Goal: Information Seeking & Learning: Find specific fact

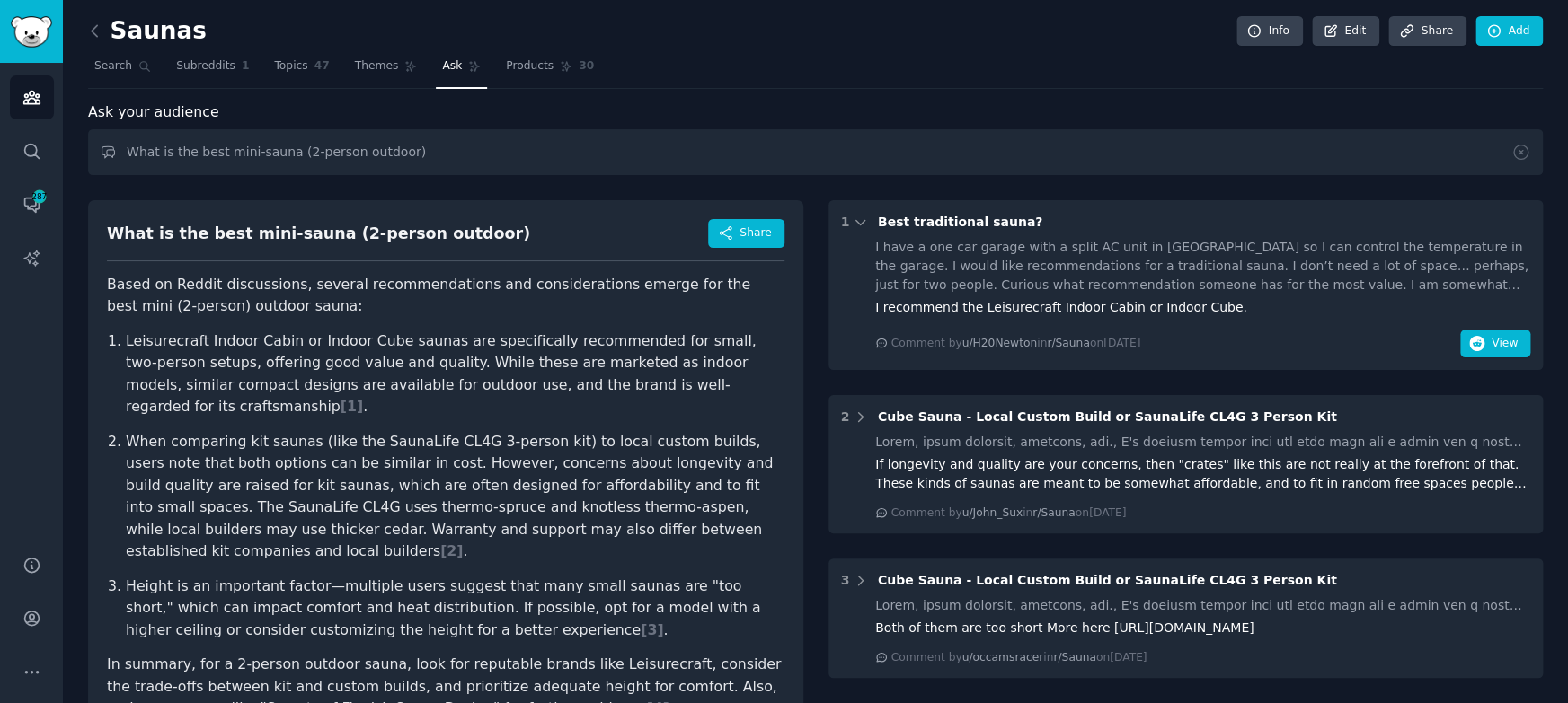
scroll to position [458, 0]
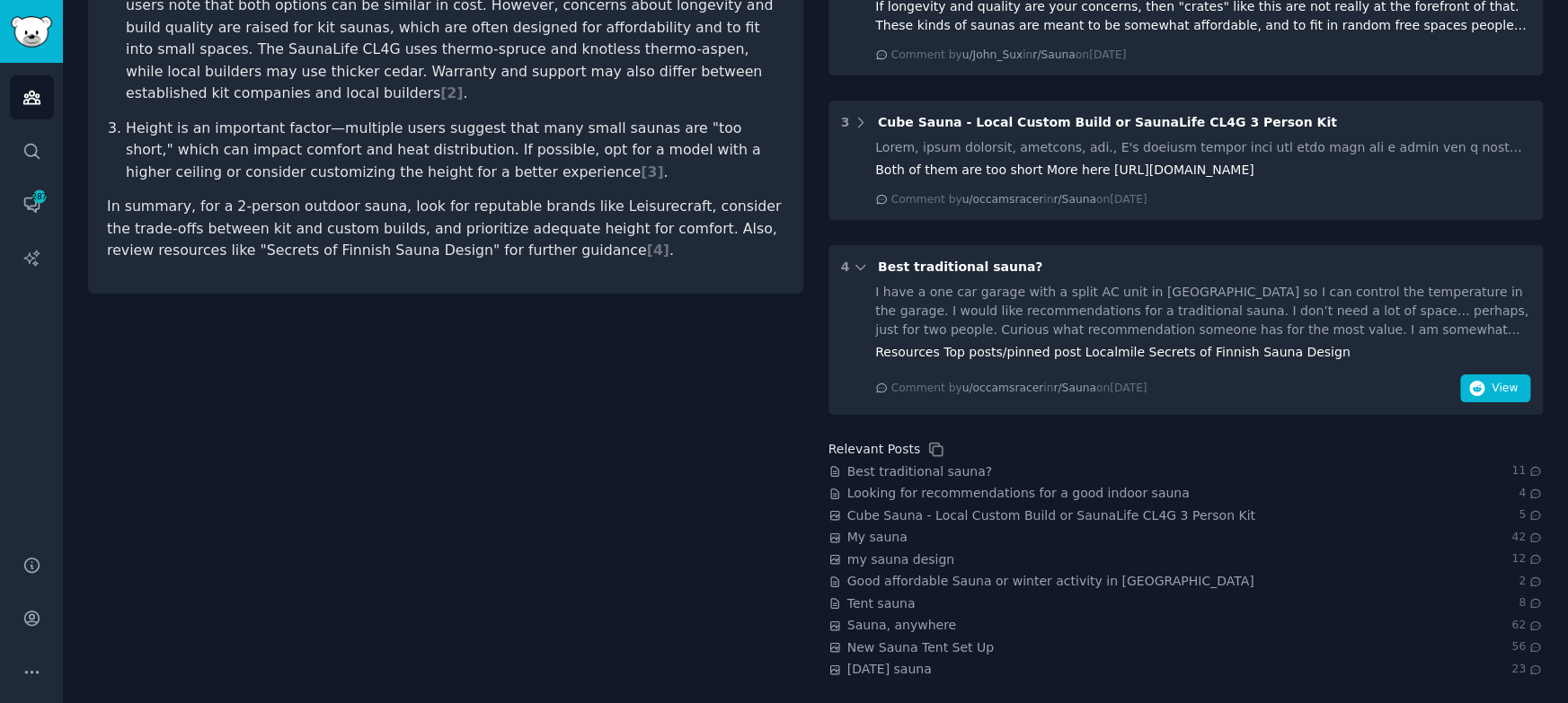
click at [535, 500] on div "What is the best mini-sauna (2-person outdoor) Share Based on Reddit discussion…" at bounding box center [446, 204] width 715 height 949
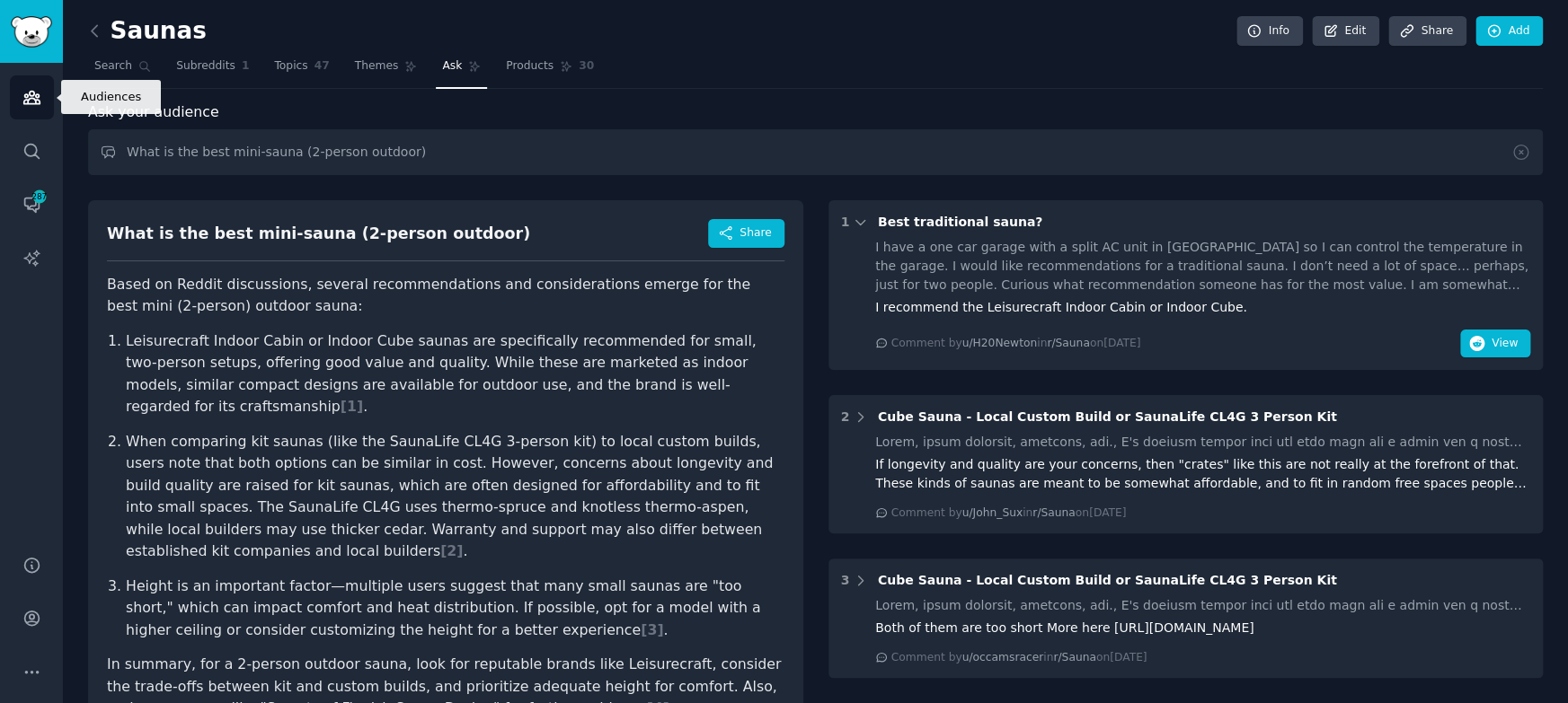
click at [35, 88] on icon "Sidebar" at bounding box center [31, 97] width 19 height 19
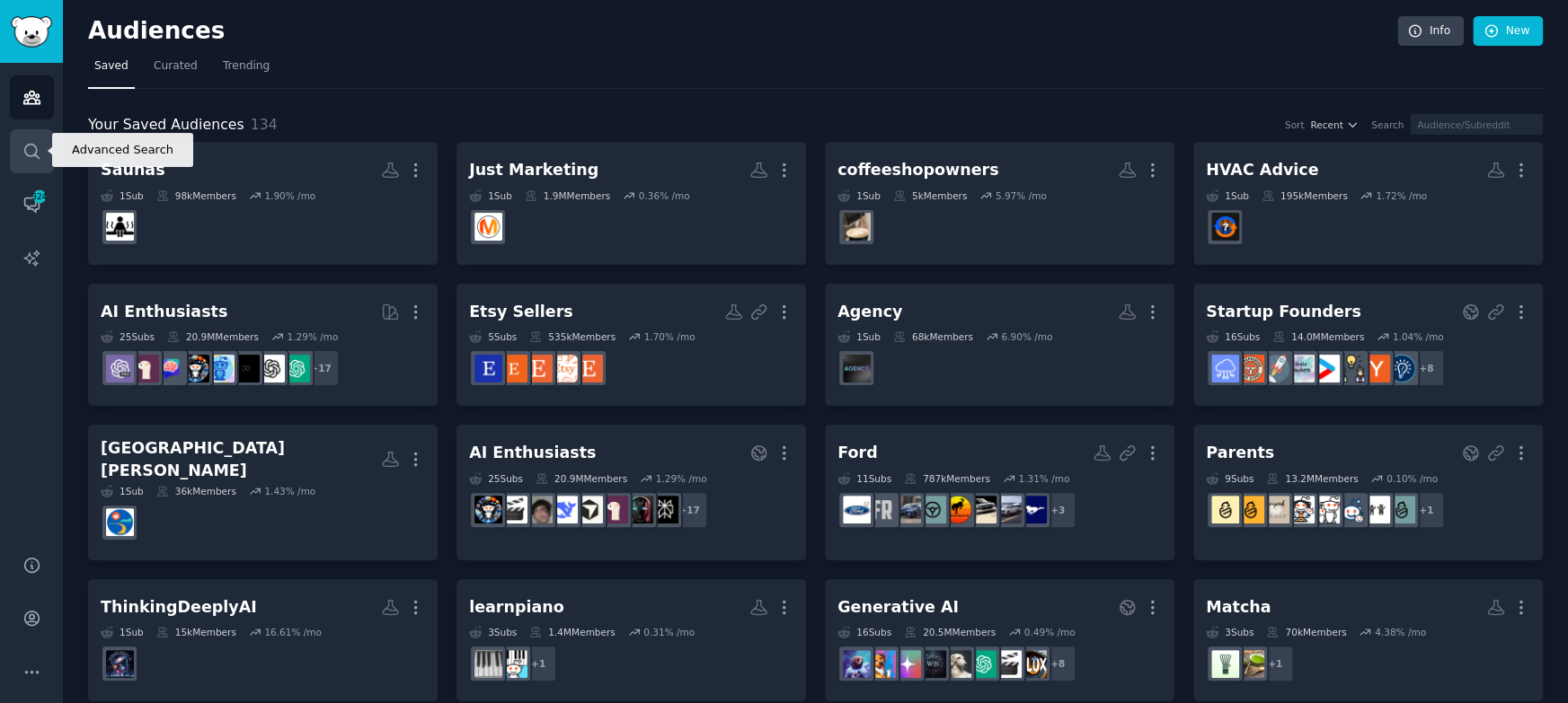
click at [26, 150] on icon "Sidebar" at bounding box center [31, 150] width 19 height 19
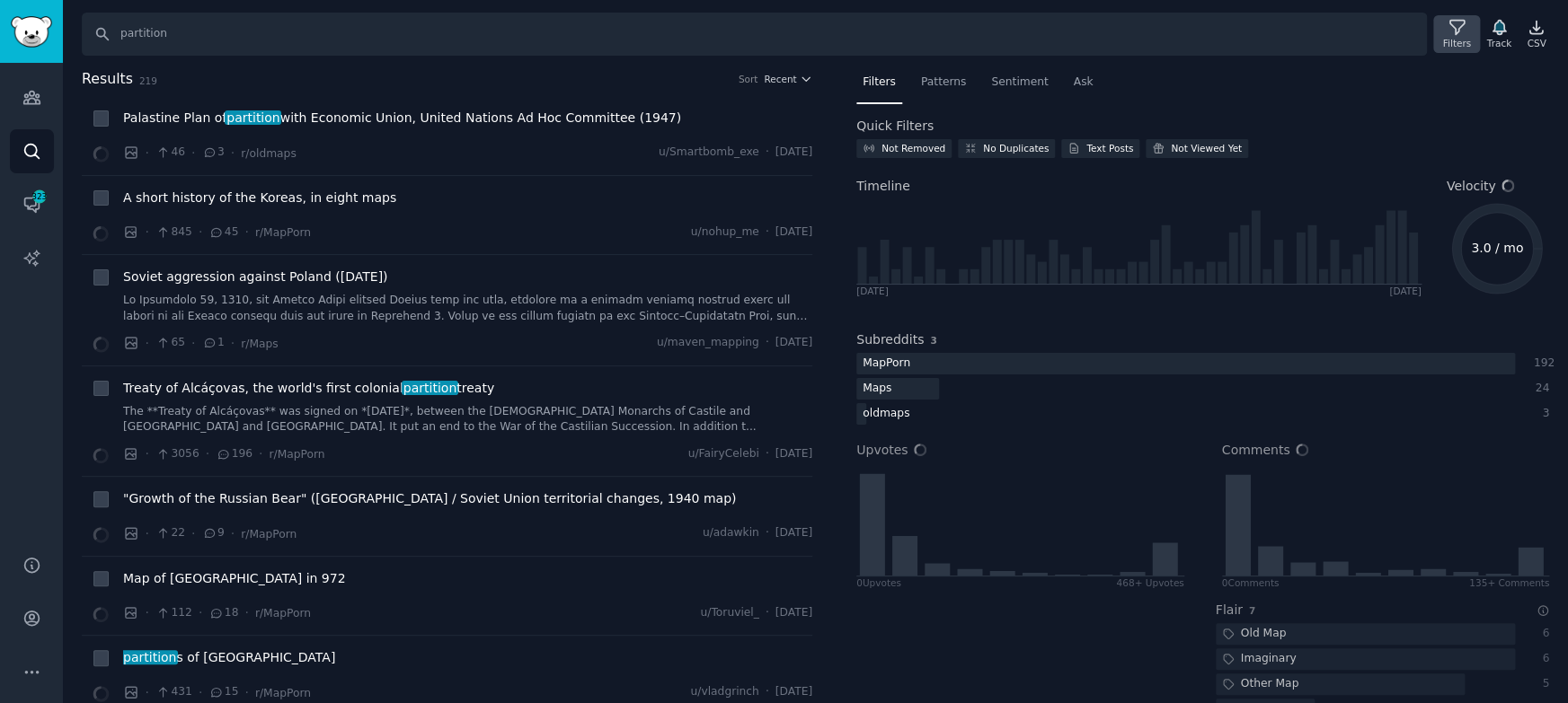
click at [1445, 40] on div "Filters" at bounding box center [1456, 42] width 28 height 13
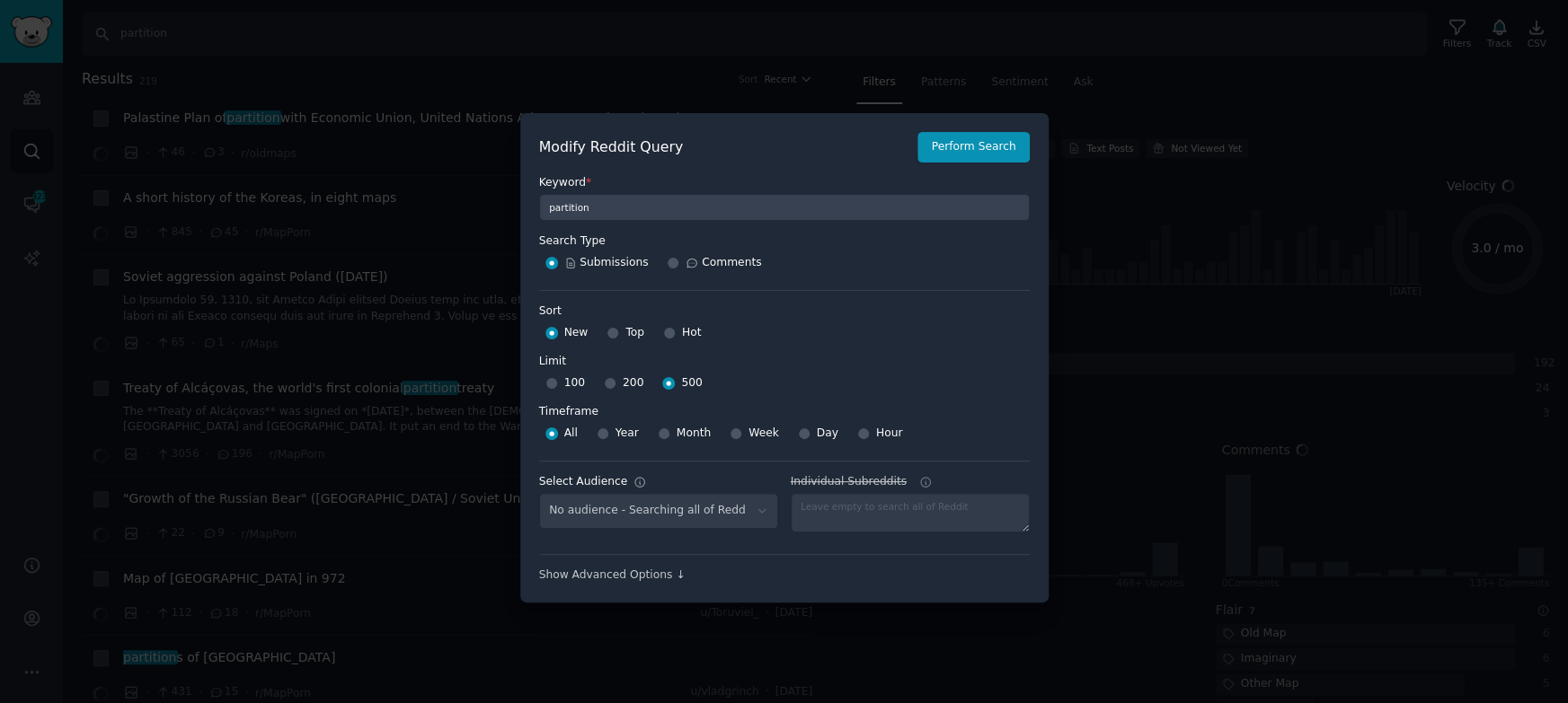
click at [931, 501] on div at bounding box center [910, 512] width 239 height 39
click at [856, 503] on div at bounding box center [910, 512] width 239 height 39
click at [857, 509] on div at bounding box center [910, 512] width 239 height 39
click at [733, 508] on div "No audience - Searching all of Reddit" at bounding box center [658, 510] width 239 height 36
click at [964, 266] on div "Submissions Comments" at bounding box center [784, 263] width 491 height 29
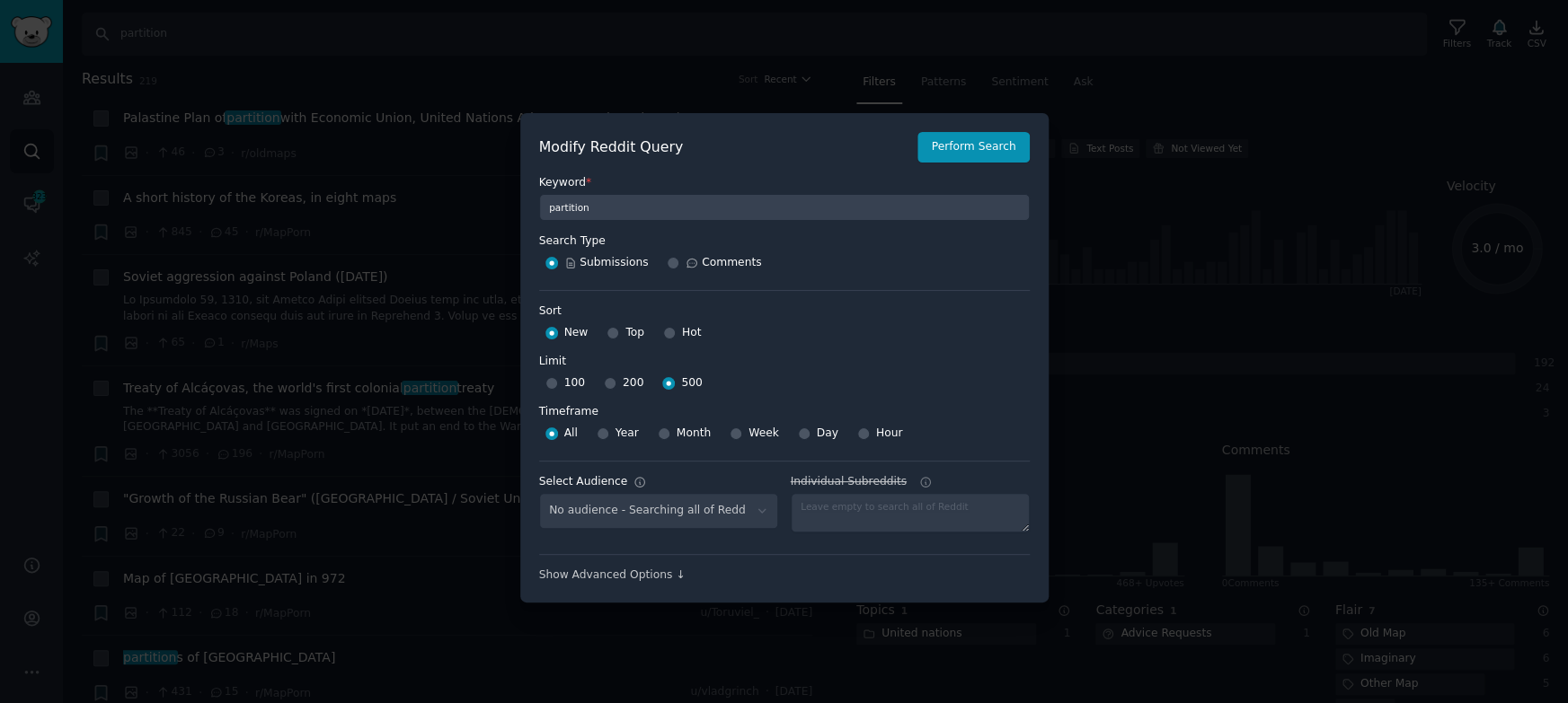
click at [835, 290] on div "Sort Sort New Top Hot Limit Limit 100 200 500 Timeframe Timeframe All Year Mont…" at bounding box center [784, 369] width 491 height 158
click at [926, 520] on div at bounding box center [910, 512] width 239 height 39
click at [810, 524] on textarea "Individual Subreddits Comma-separated-list, without "r/"" at bounding box center [910, 512] width 239 height 39
type textarea "redditdev"
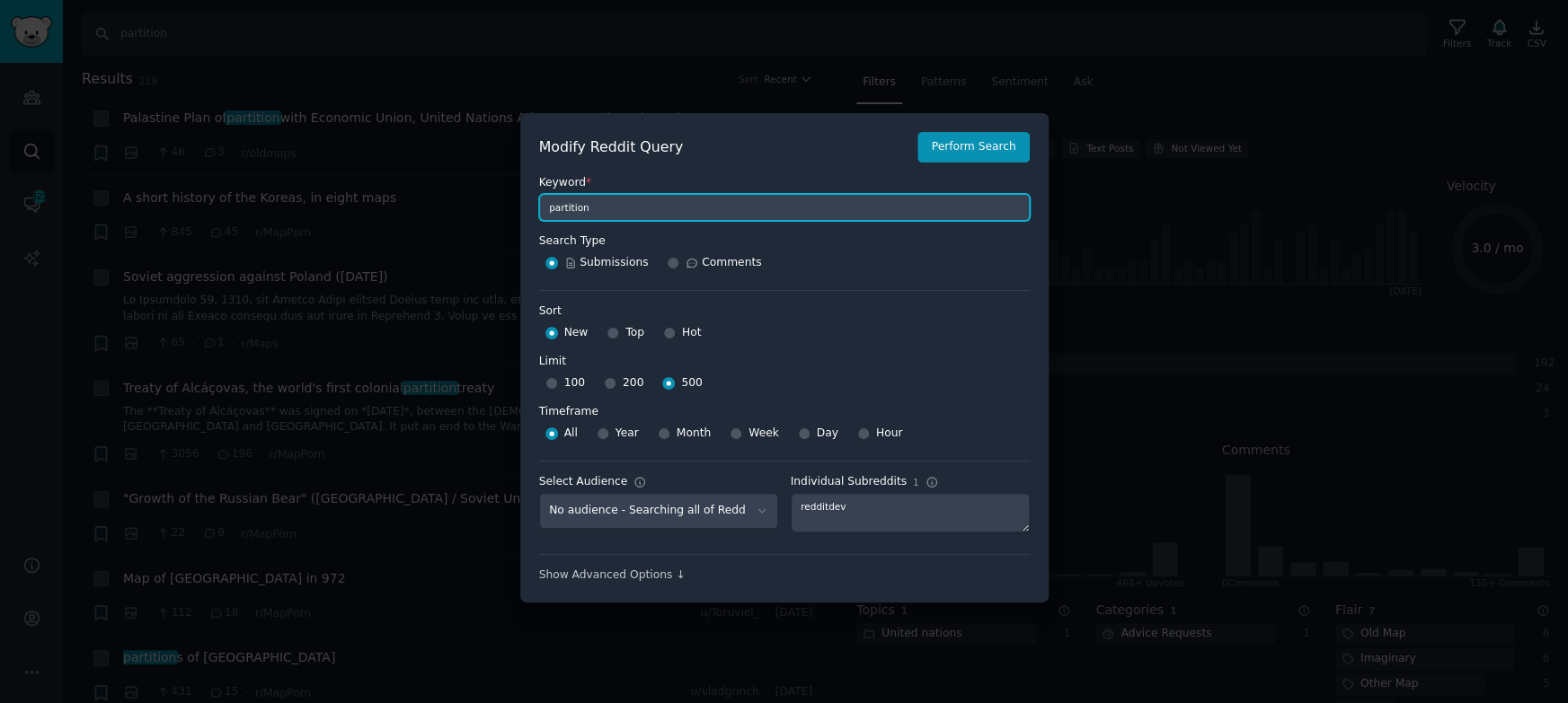
click at [671, 203] on input "partition" at bounding box center [784, 206] width 491 height 27
type input "250"
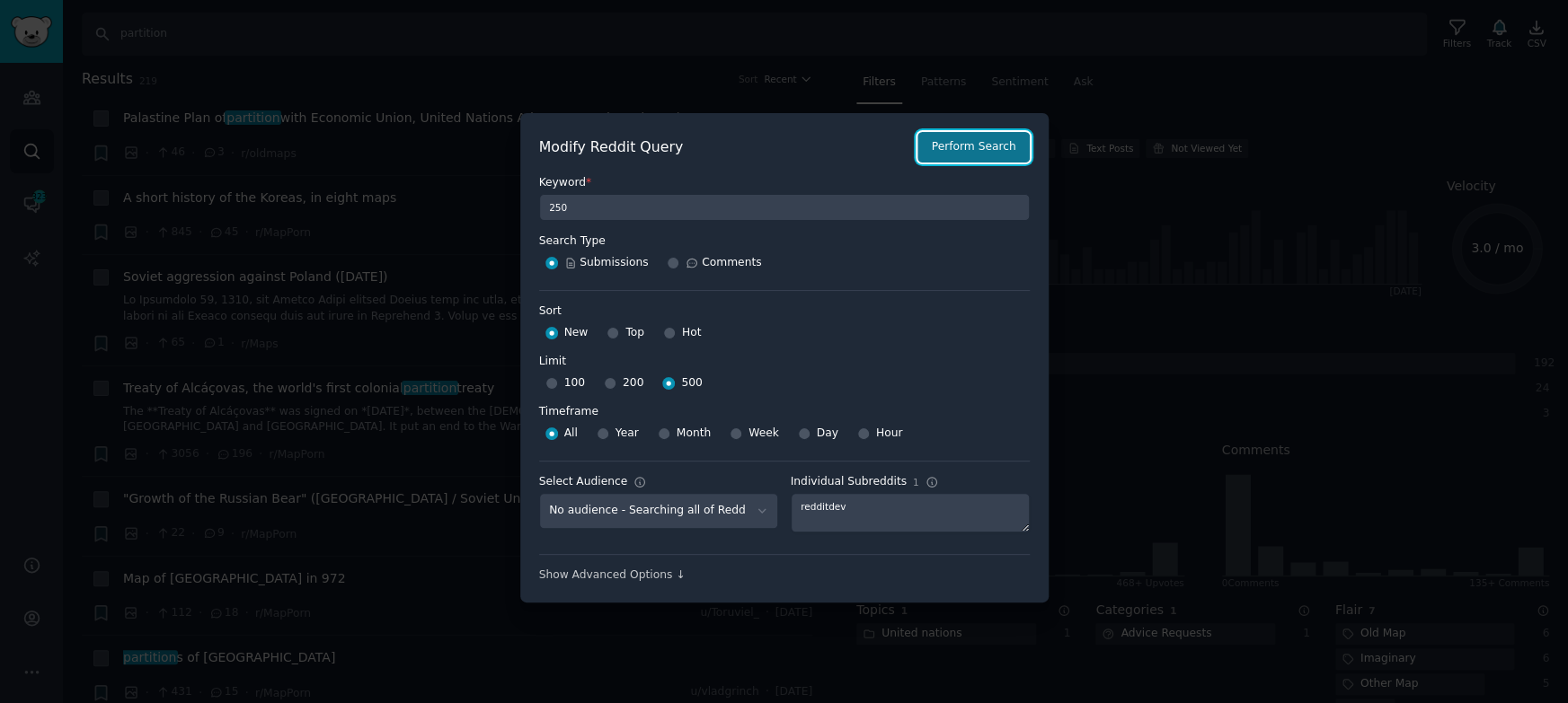
click at [968, 144] on button "Perform Search" at bounding box center [973, 146] width 111 height 30
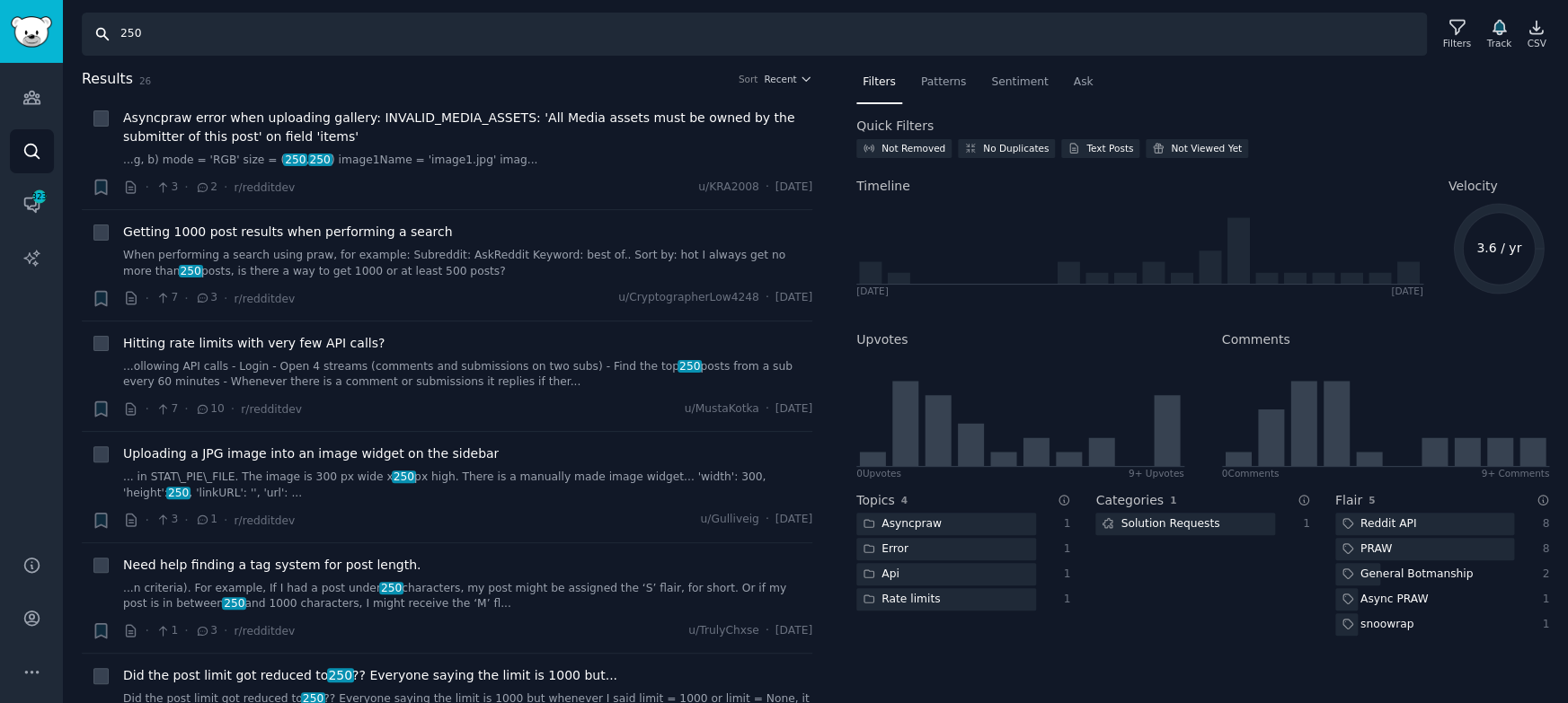
click at [297, 43] on input "250" at bounding box center [754, 34] width 1345 height 43
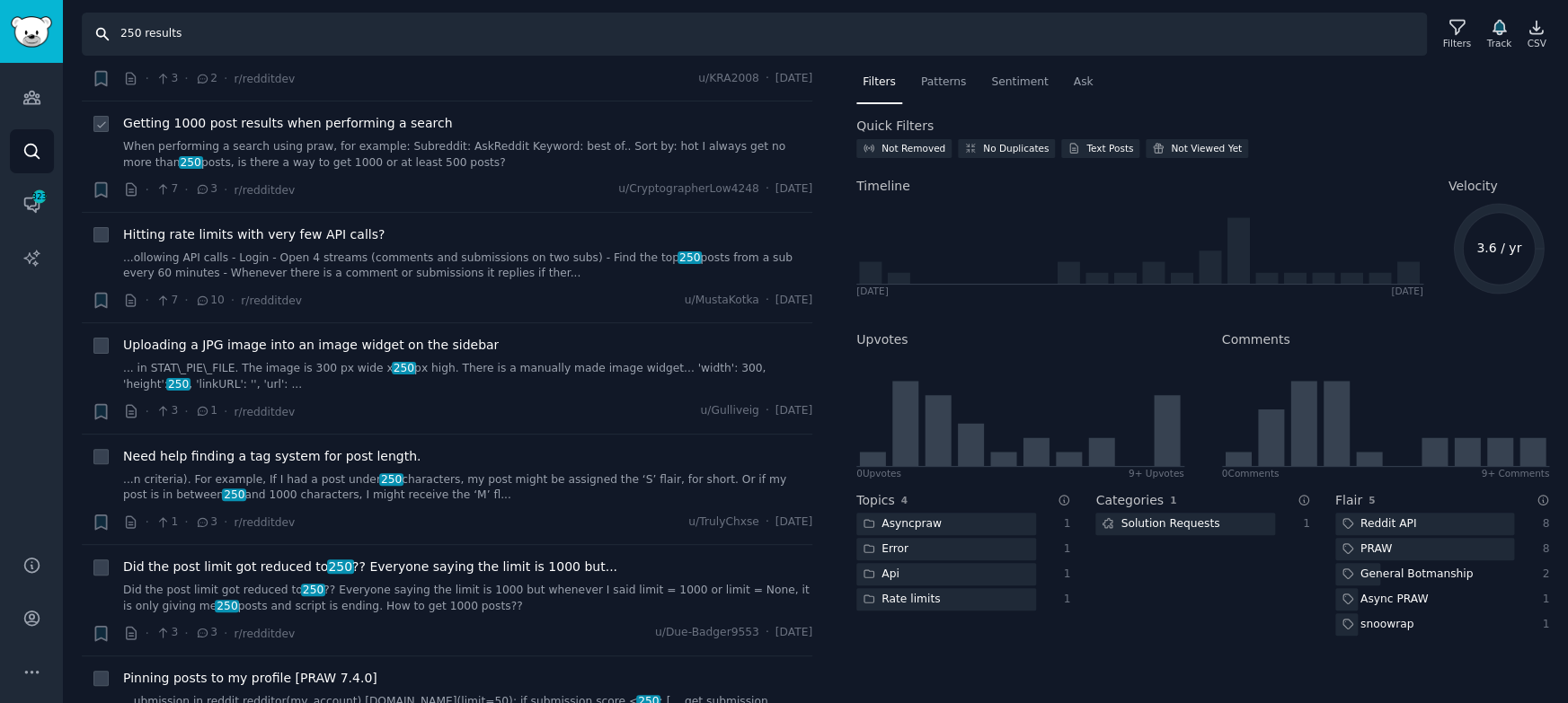
scroll to position [126, 0]
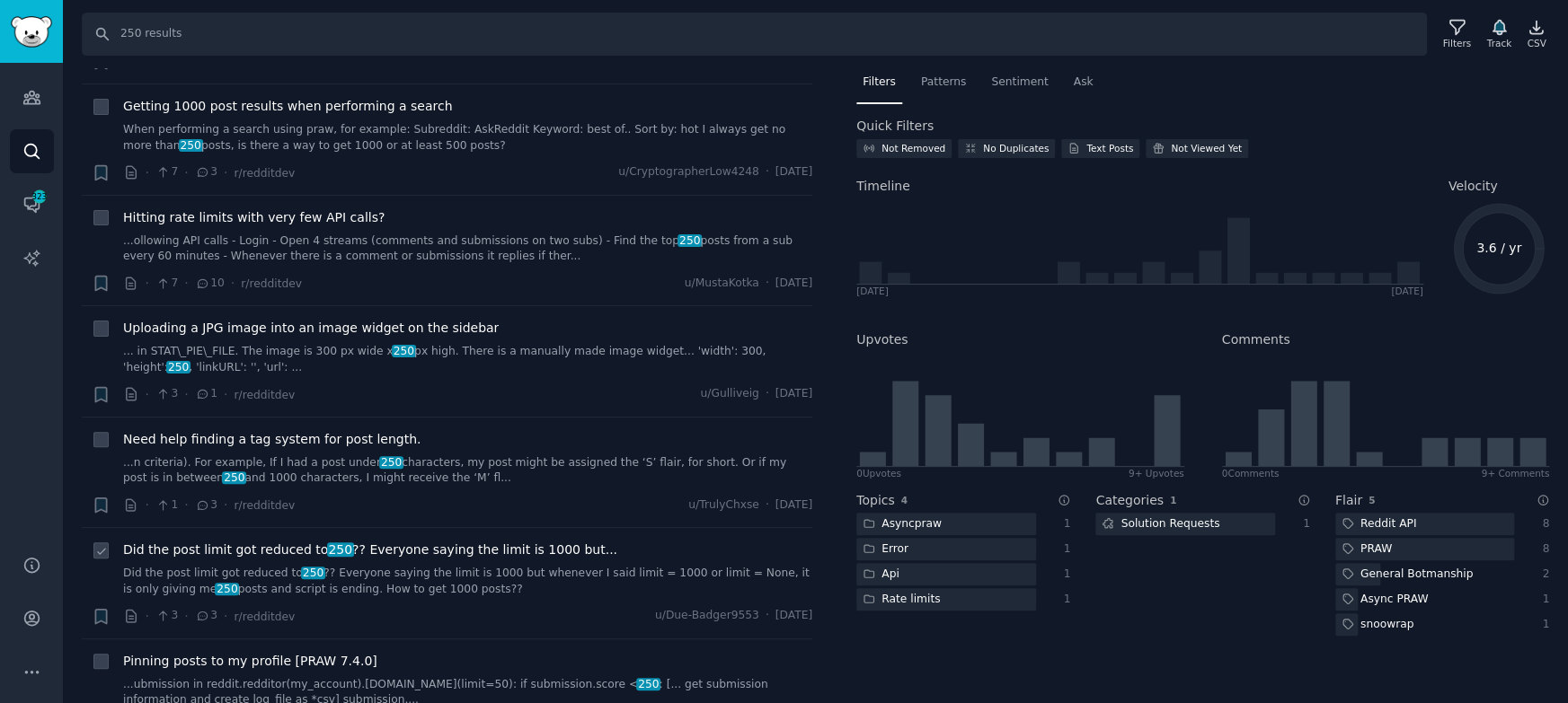
click at [388, 556] on span "Did the post limit got reduced to 250 ?? Everyone saying the limit is 1000 but.…" at bounding box center [370, 550] width 494 height 19
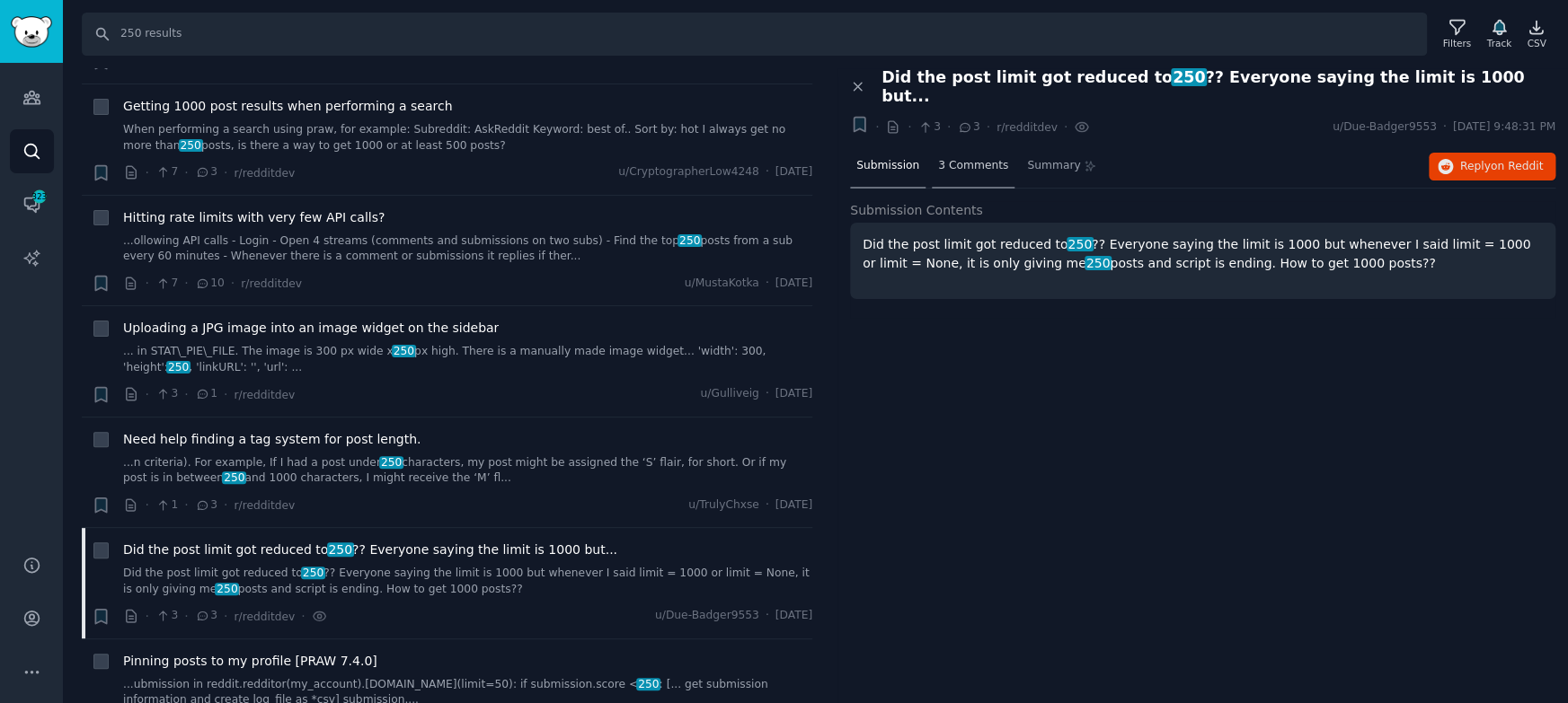
click at [971, 159] on div "3 Comments" at bounding box center [973, 167] width 83 height 43
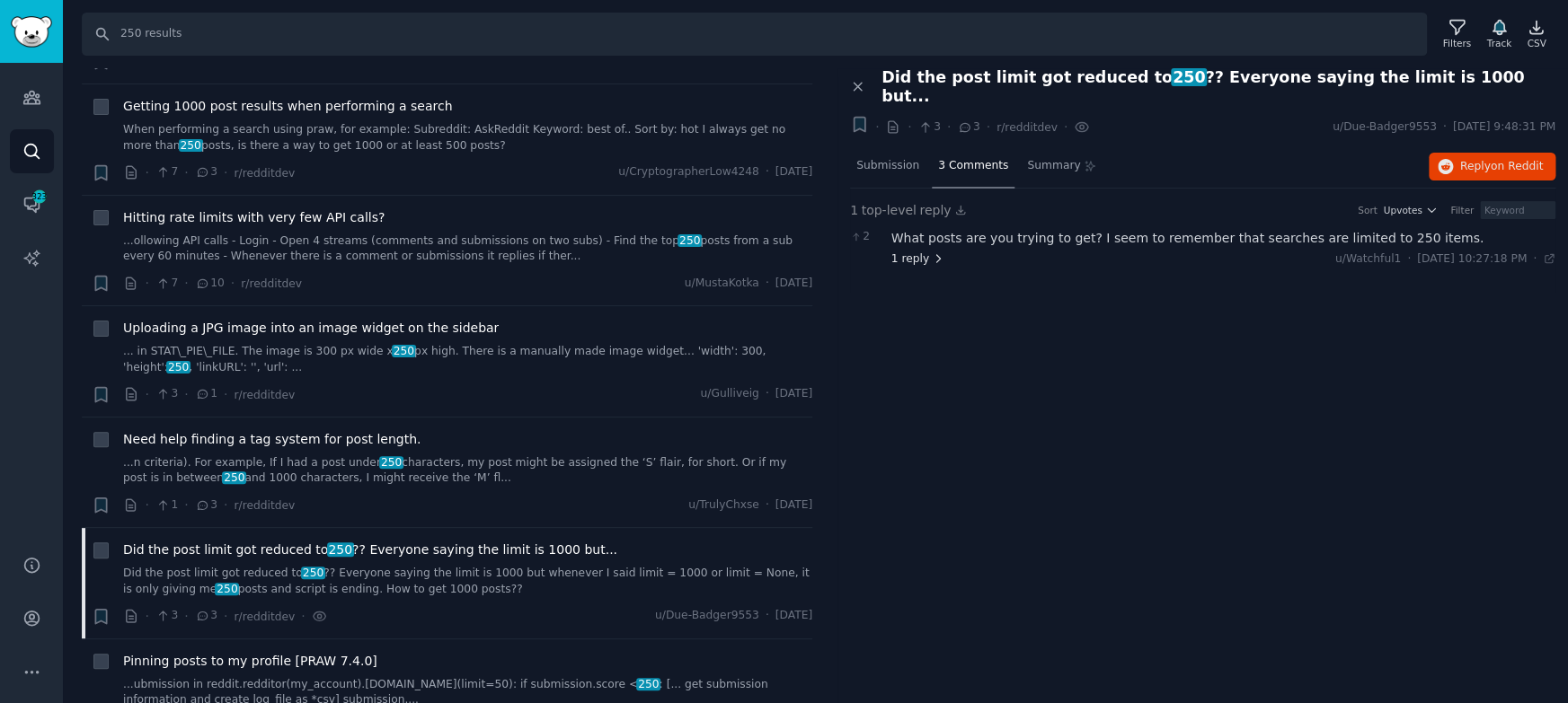
click at [897, 252] on span "1 reply" at bounding box center [918, 260] width 54 height 16
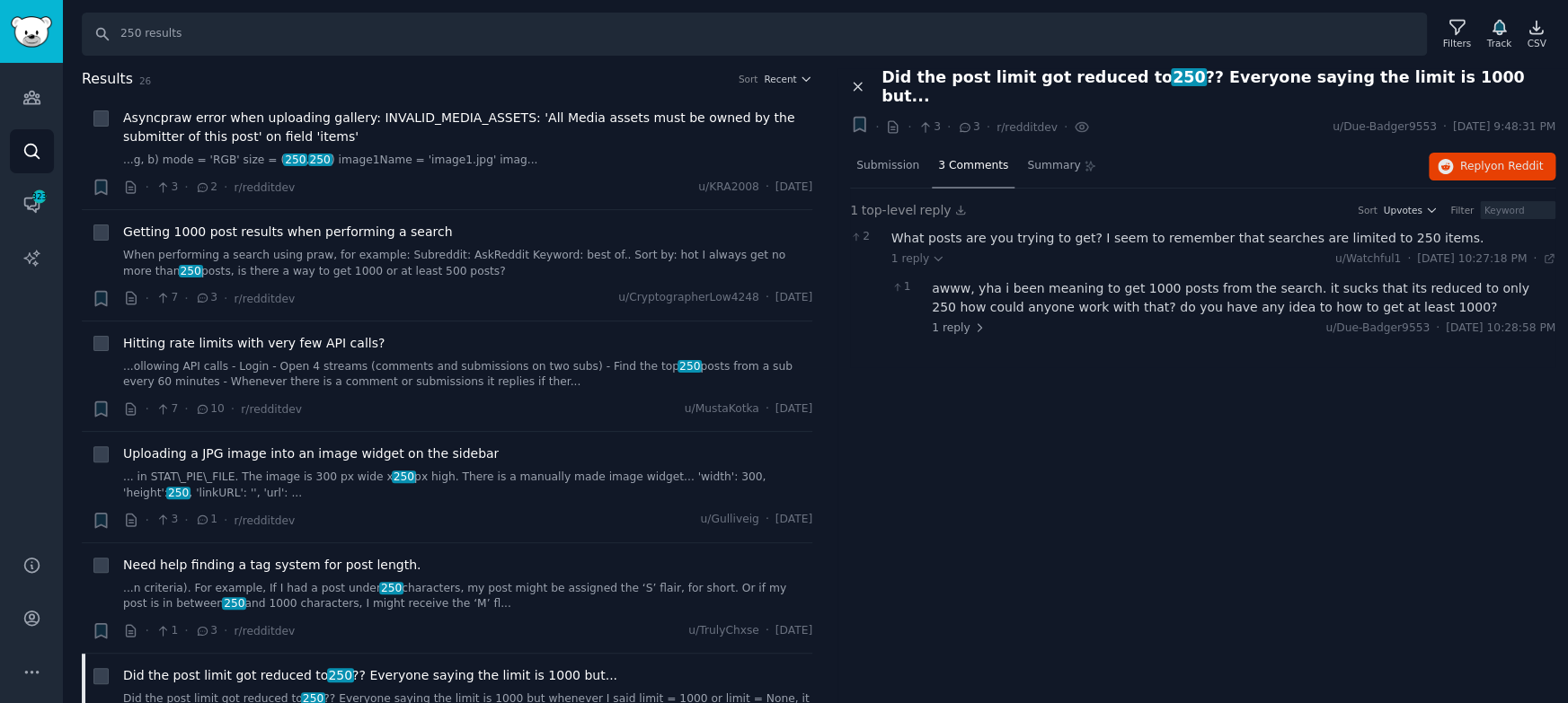
click at [858, 83] on icon at bounding box center [858, 87] width 8 height 8
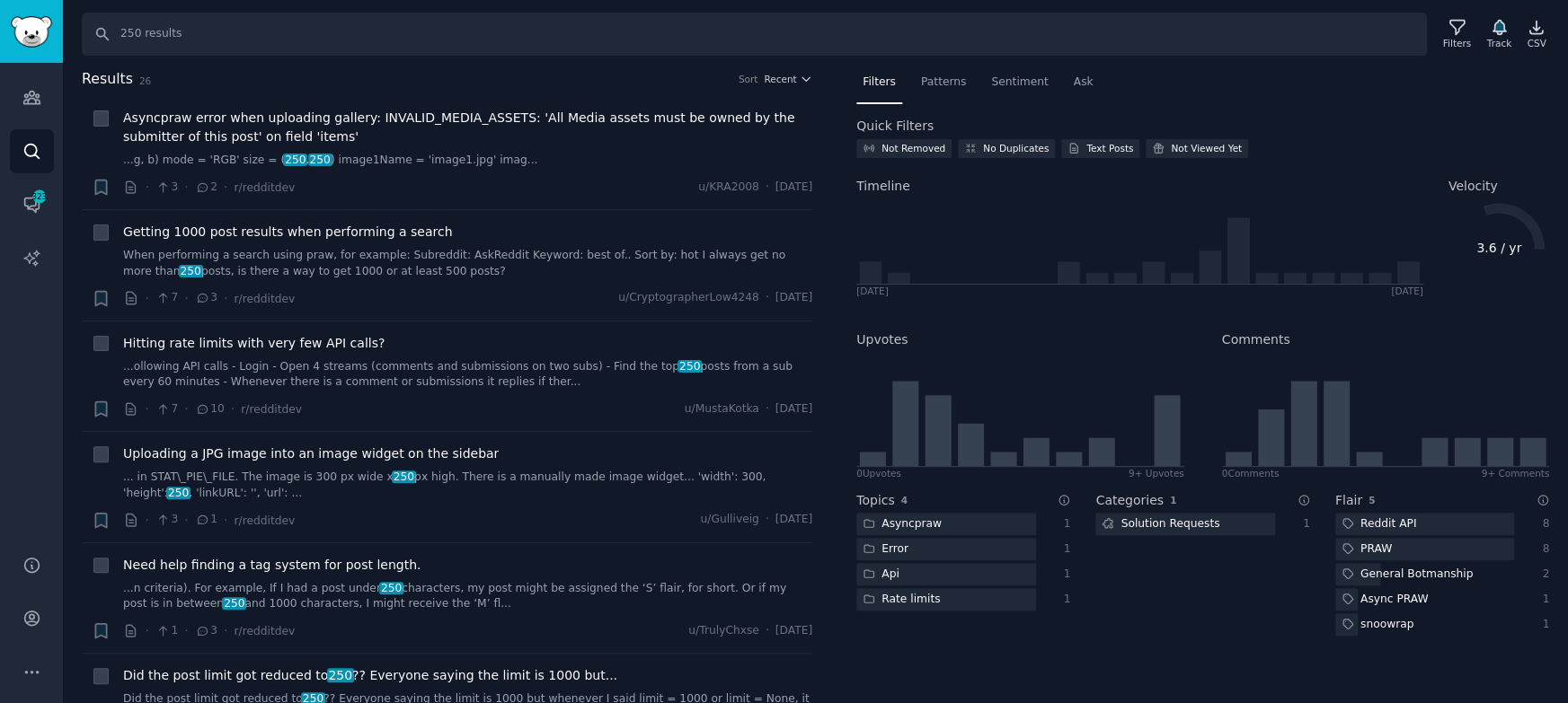
click at [1383, 72] on nav "Filters Patterns Sentiment Ask" at bounding box center [1202, 86] width 693 height 36
click at [371, 236] on span "Getting 1000 post results when performing a search" at bounding box center [287, 232] width 329 height 19
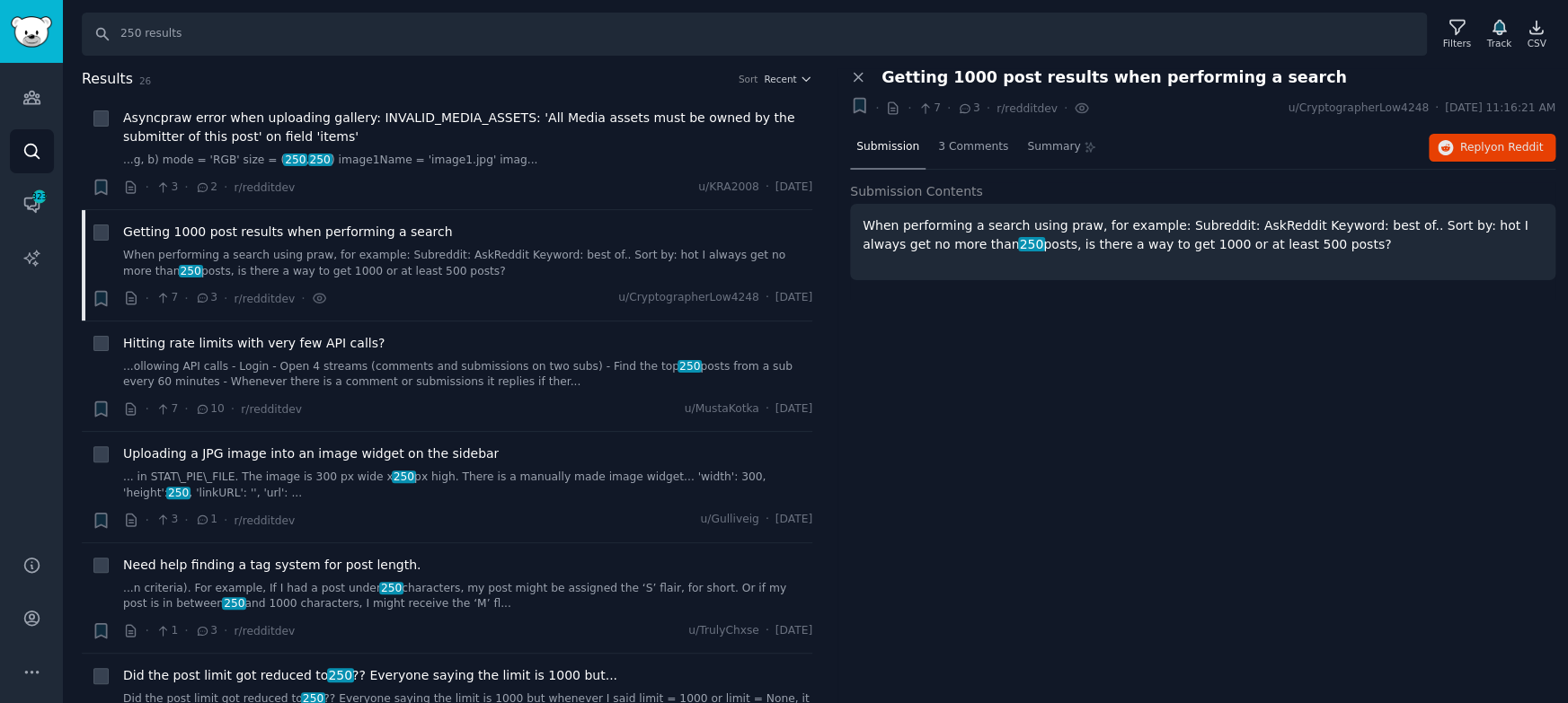
click at [1170, 367] on div "Close panel Getting 1000 post results when performing a search + · · 7 · 3 · r/…" at bounding box center [1202, 385] width 731 height 636
click at [973, 131] on div "3 Comments" at bounding box center [973, 148] width 83 height 43
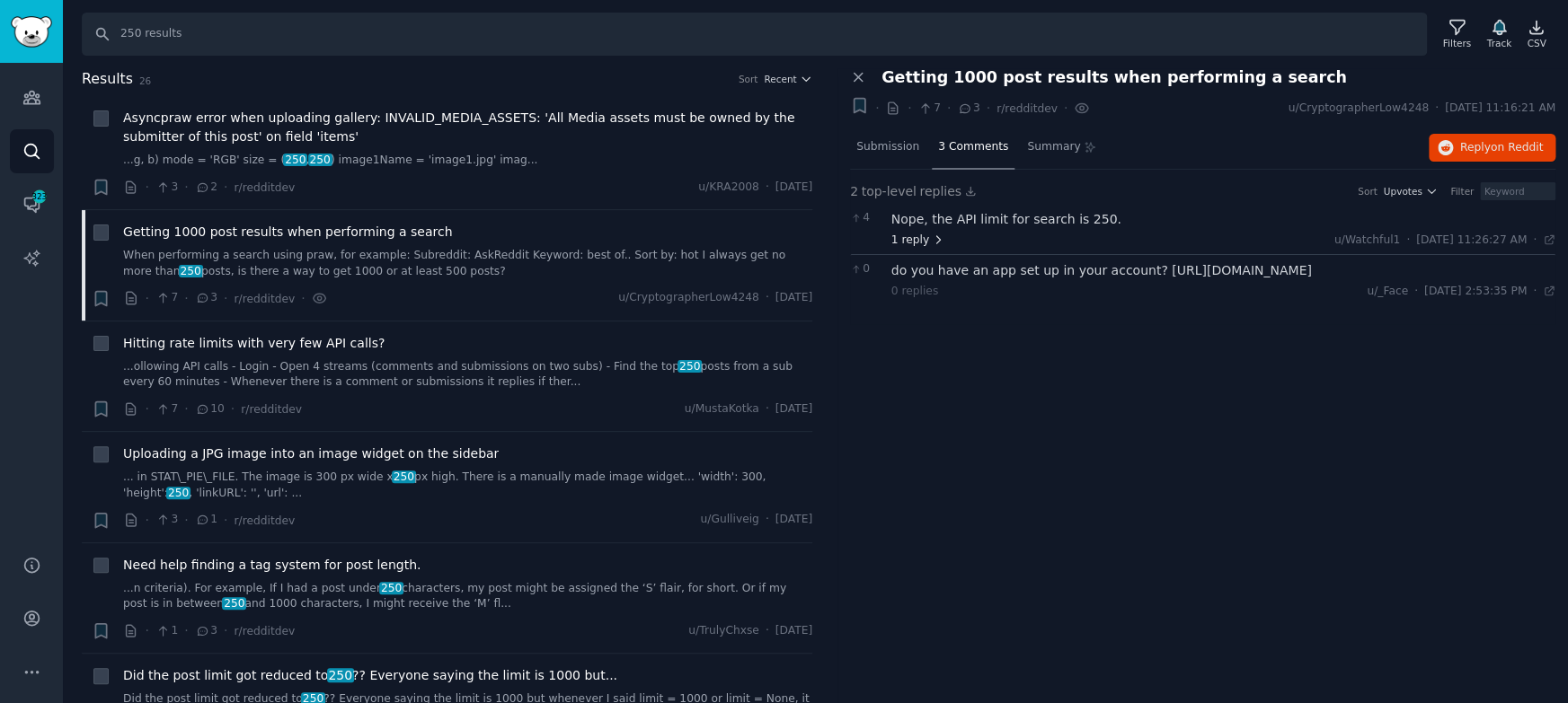
click at [917, 246] on span "1 reply" at bounding box center [918, 241] width 54 height 16
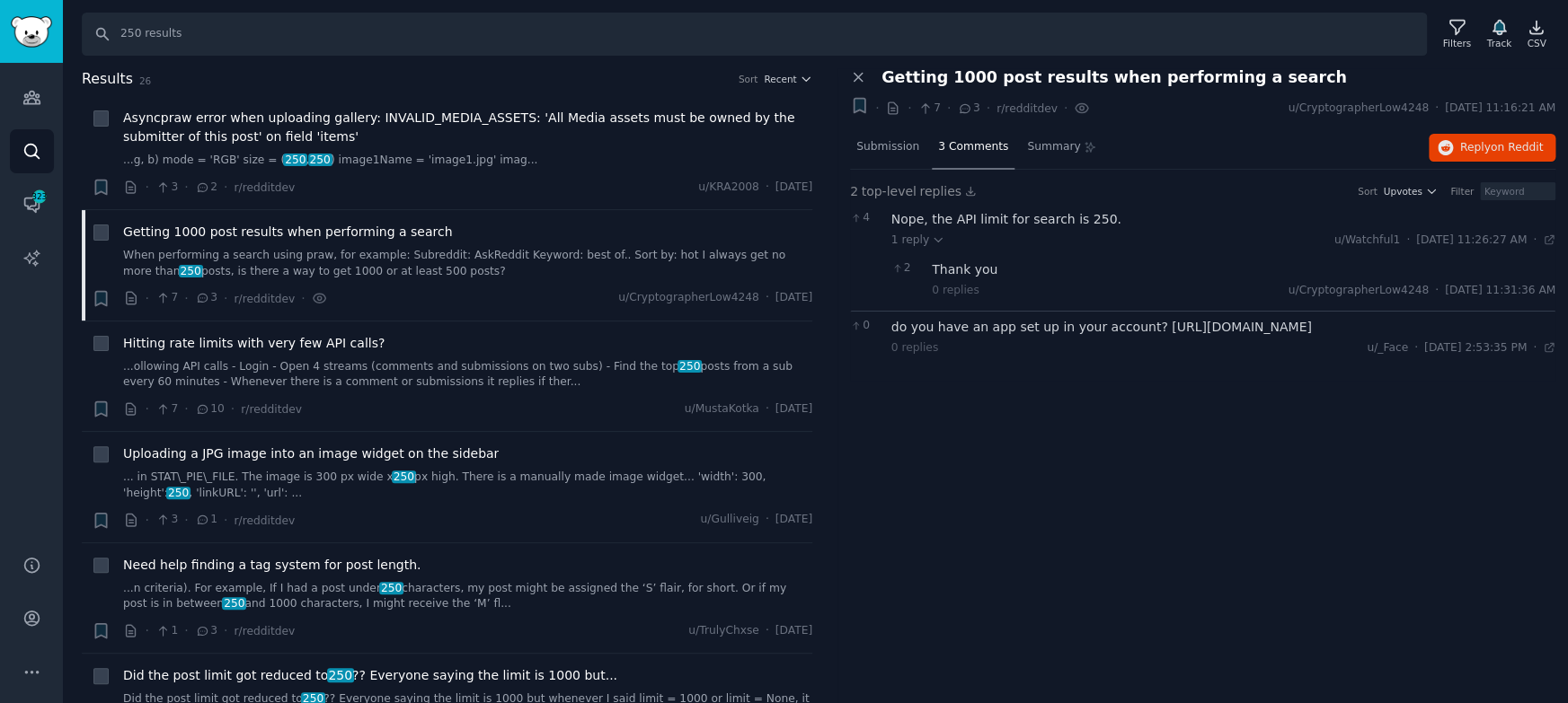
click at [1097, 439] on div "Close panel Getting 1000 post results when performing a search + · · 7 · 3 · r/…" at bounding box center [1202, 385] width 731 height 636
click at [232, 36] on input "250 results" at bounding box center [754, 34] width 1345 height 43
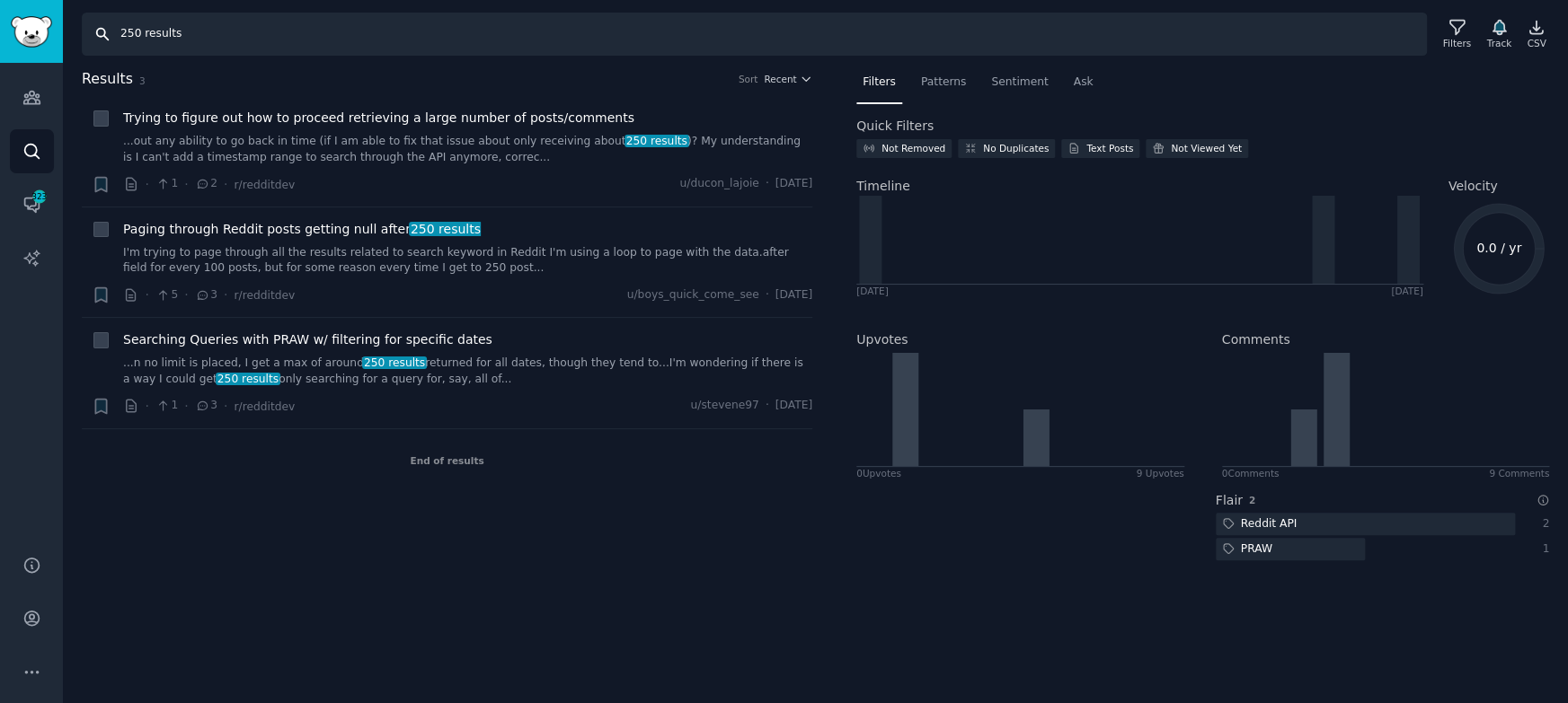
click at [151, 36] on input "250 results" at bounding box center [754, 34] width 1345 height 43
type input "250"
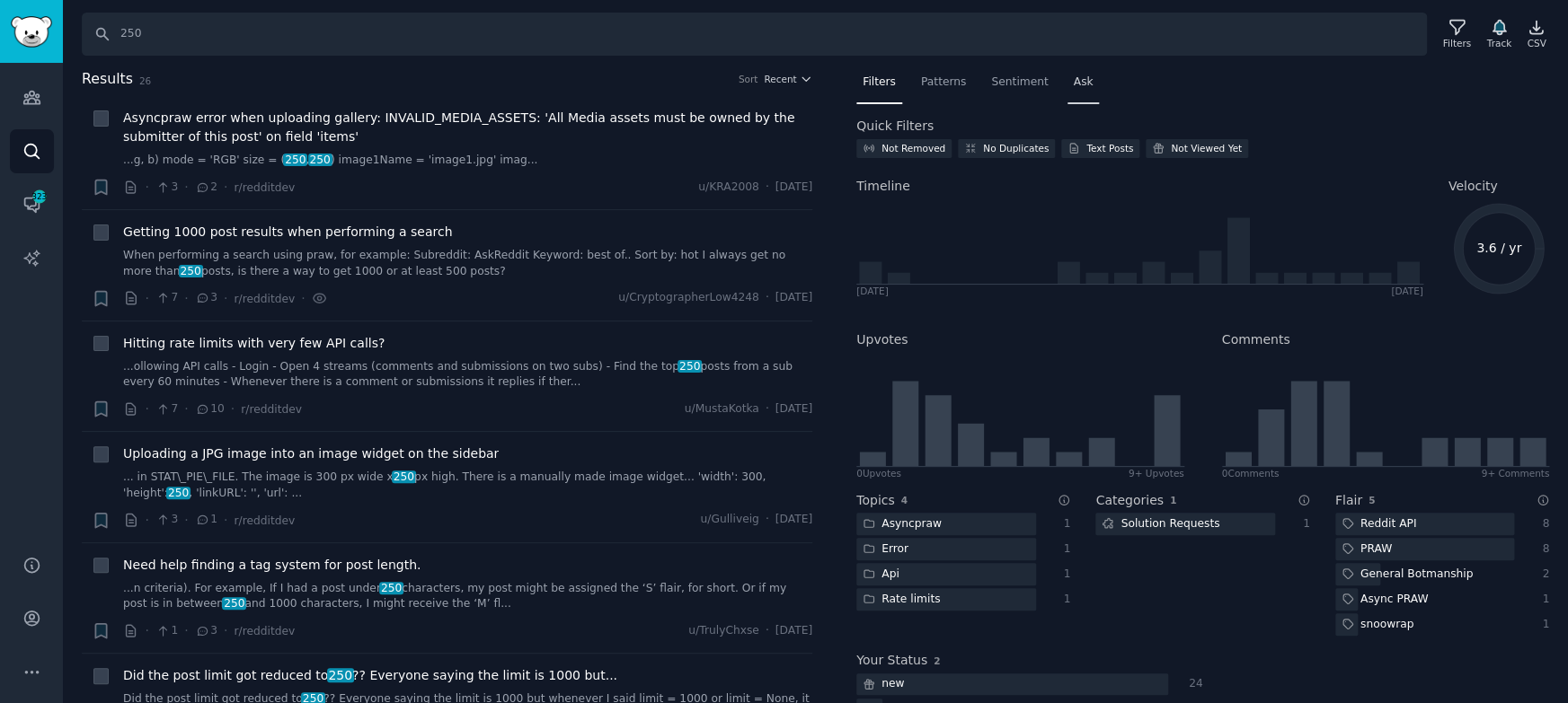
click at [1074, 86] on span "Ask" at bounding box center [1084, 83] width 20 height 16
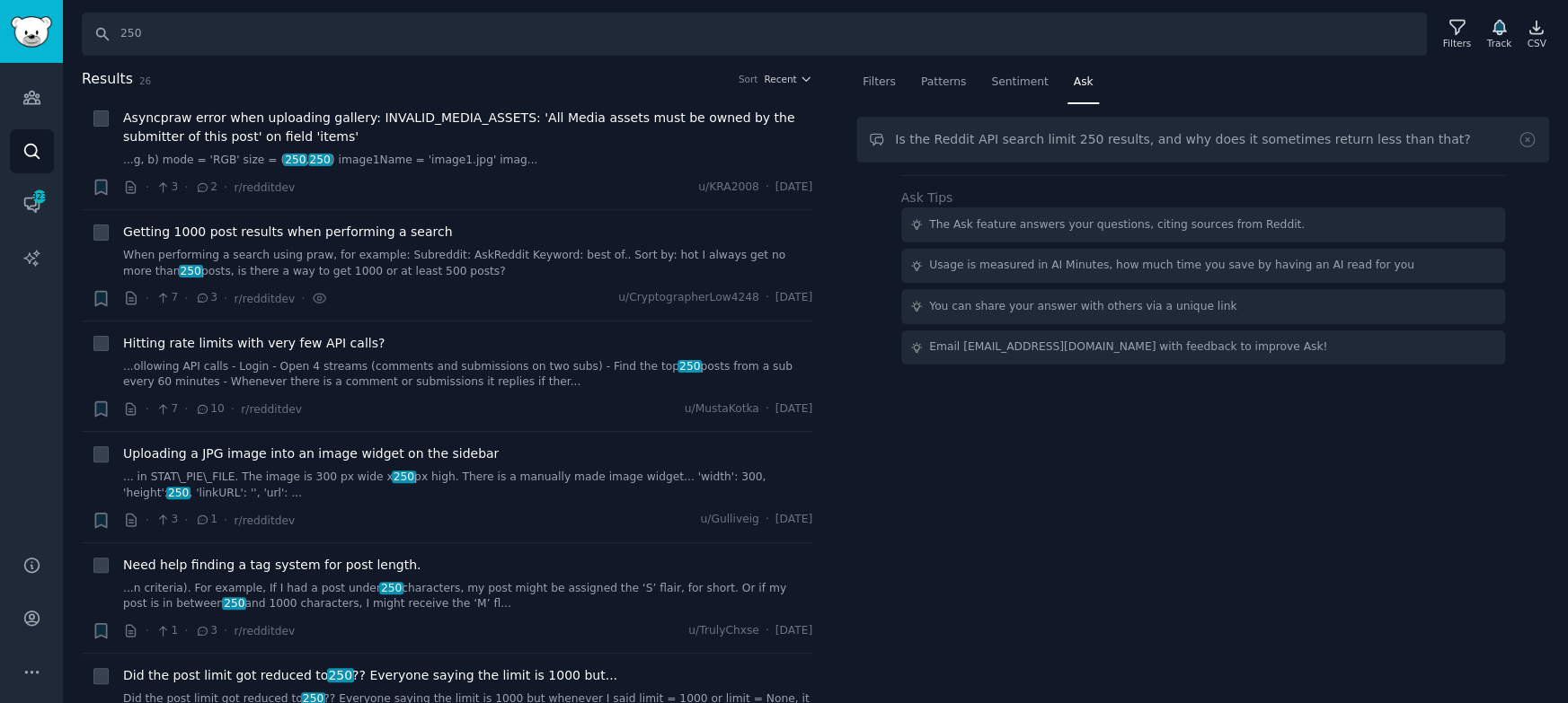
click at [1126, 143] on input "Is the Reddit API search limit 250 results, and why does it sometimes return le…" at bounding box center [1202, 140] width 693 height 46
type input "Is the Reddit API search limit 250 results or 1000, and why does it sometimes r…"
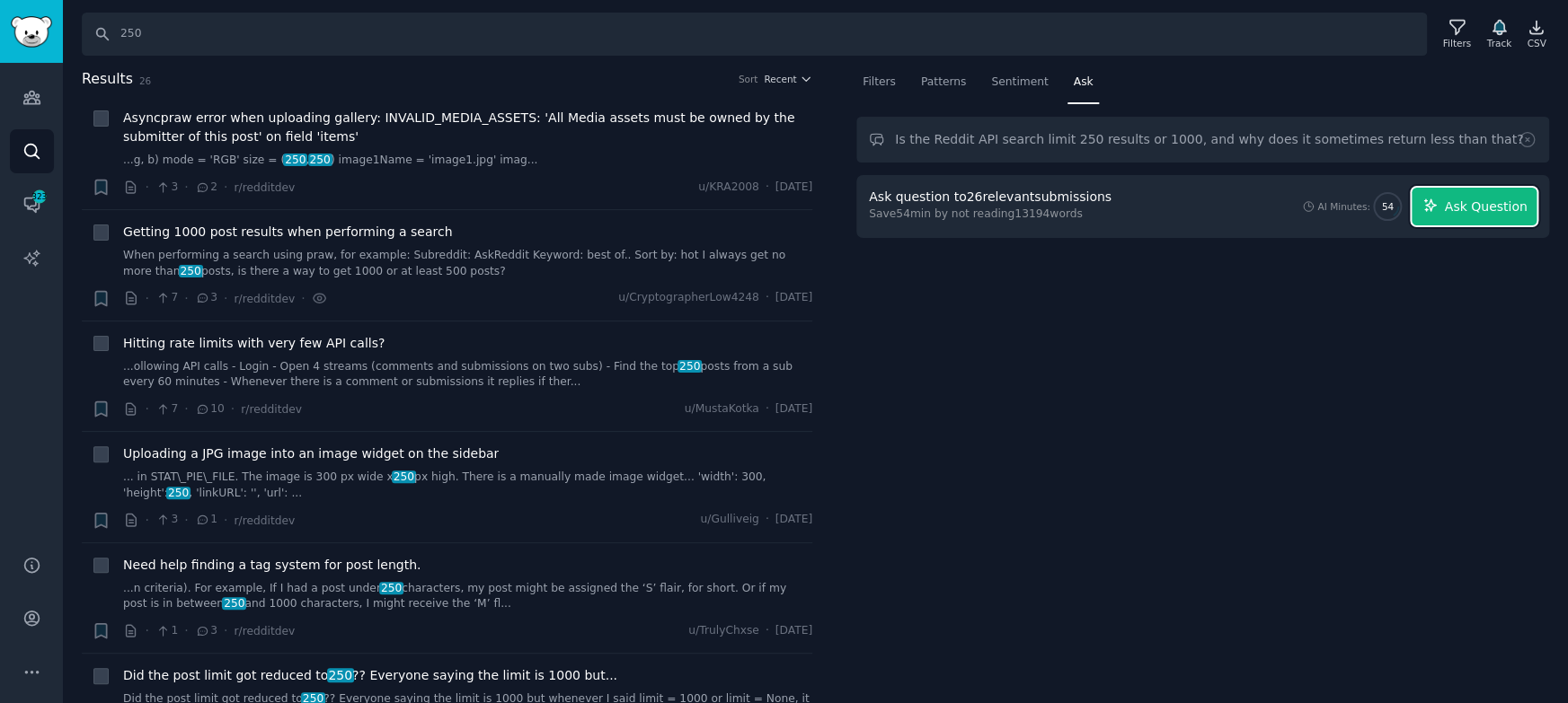
click at [1458, 208] on span "Ask Question" at bounding box center [1485, 206] width 83 height 19
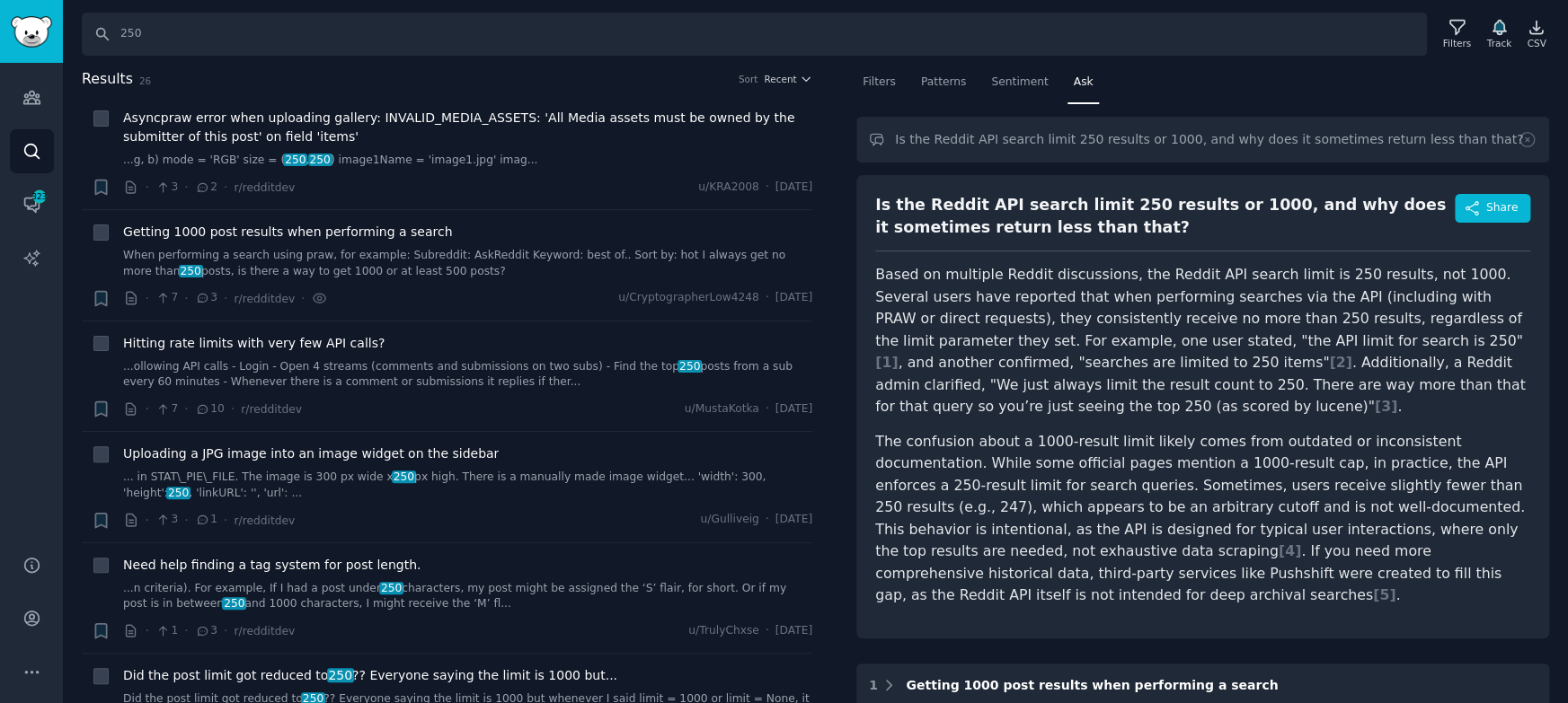
click at [1212, 317] on p "Based on multiple Reddit discussions, the Reddit API search limit is 250 result…" at bounding box center [1203, 341] width 655 height 154
click at [1280, 310] on p "Based on multiple Reddit discussions, the Reddit API search limit is 250 result…" at bounding box center [1203, 341] width 655 height 154
click at [1242, 488] on p "The confusion about a 1000-result limit likely comes from outdated or inconsist…" at bounding box center [1203, 518] width 655 height 176
click at [1488, 196] on button "Share" at bounding box center [1492, 207] width 76 height 29
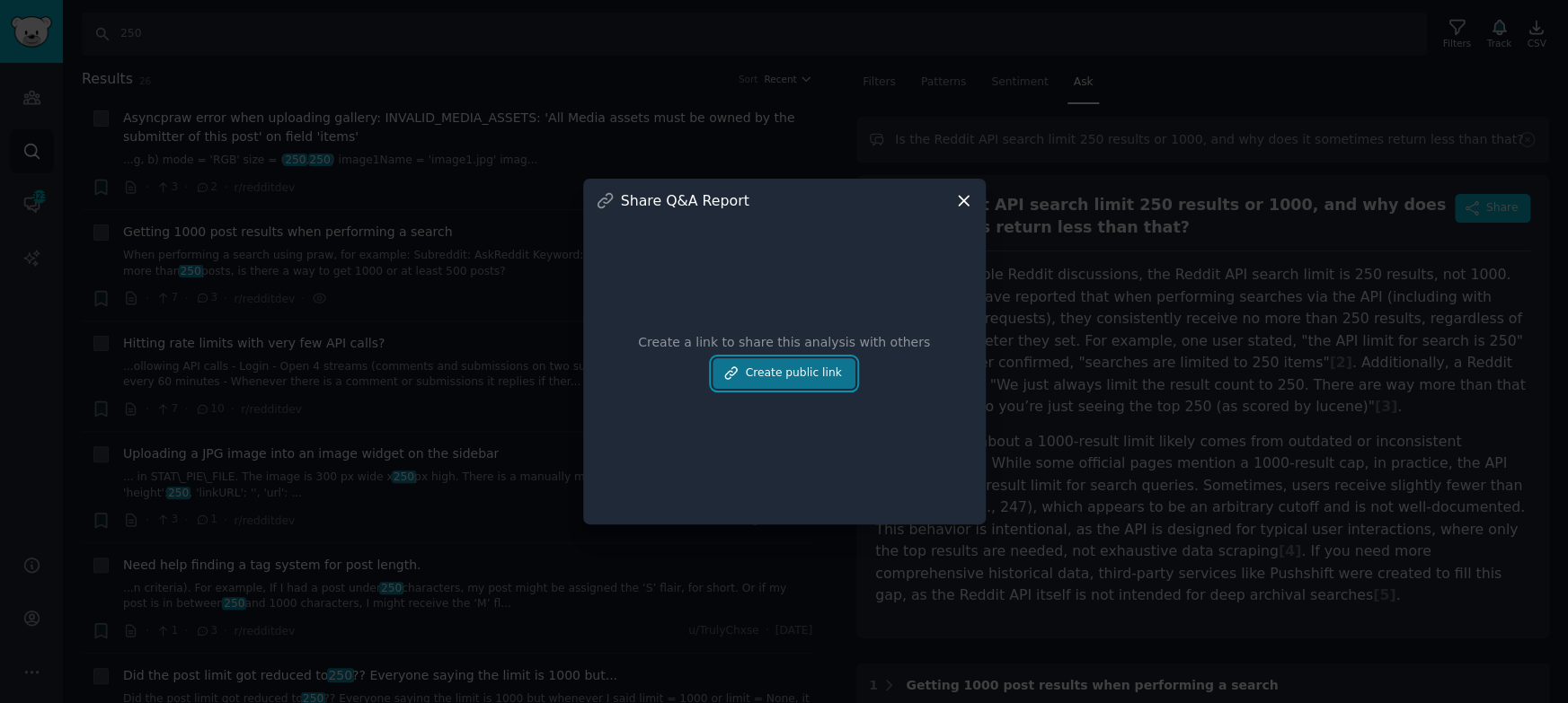
click at [765, 381] on button "Create public link" at bounding box center [783, 373] width 142 height 30
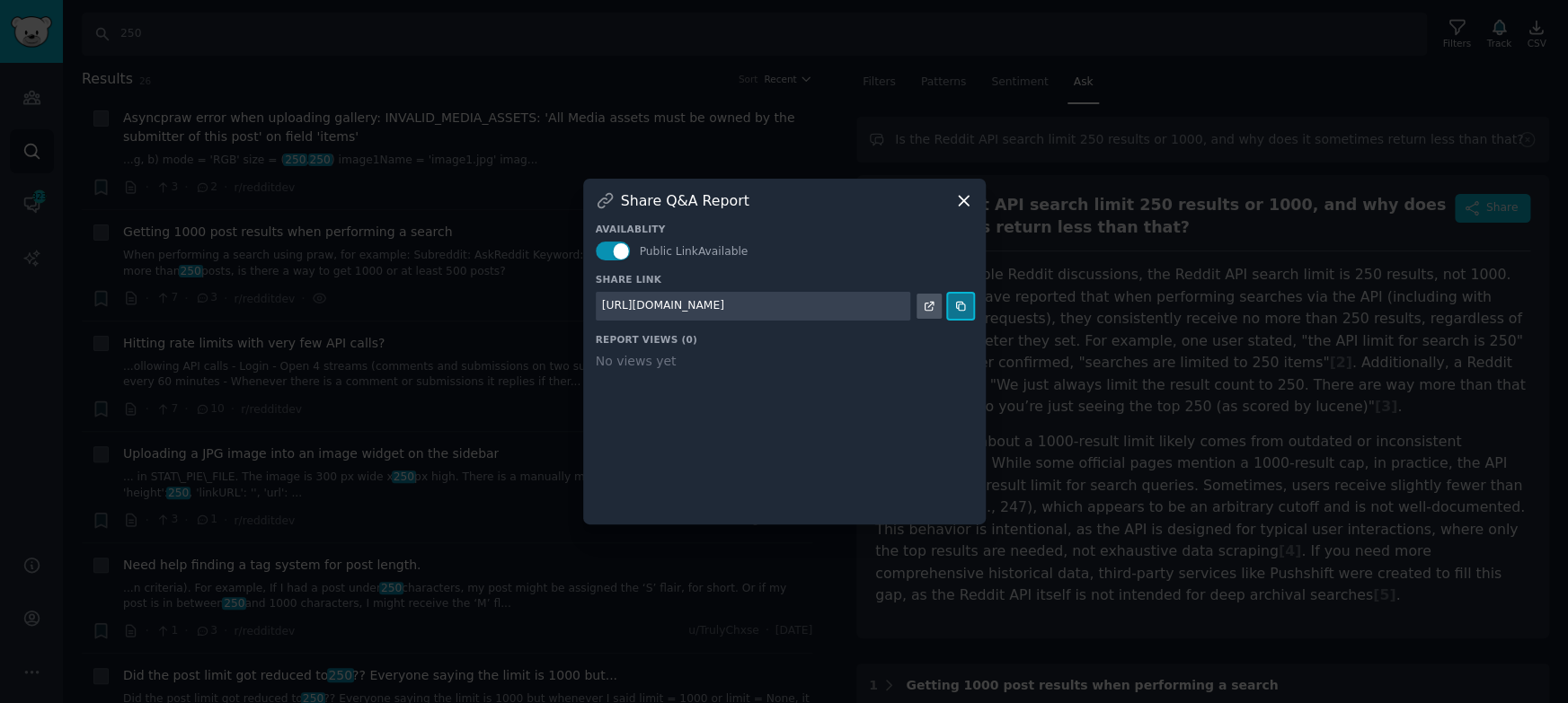
click at [962, 306] on icon at bounding box center [960, 306] width 13 height 13
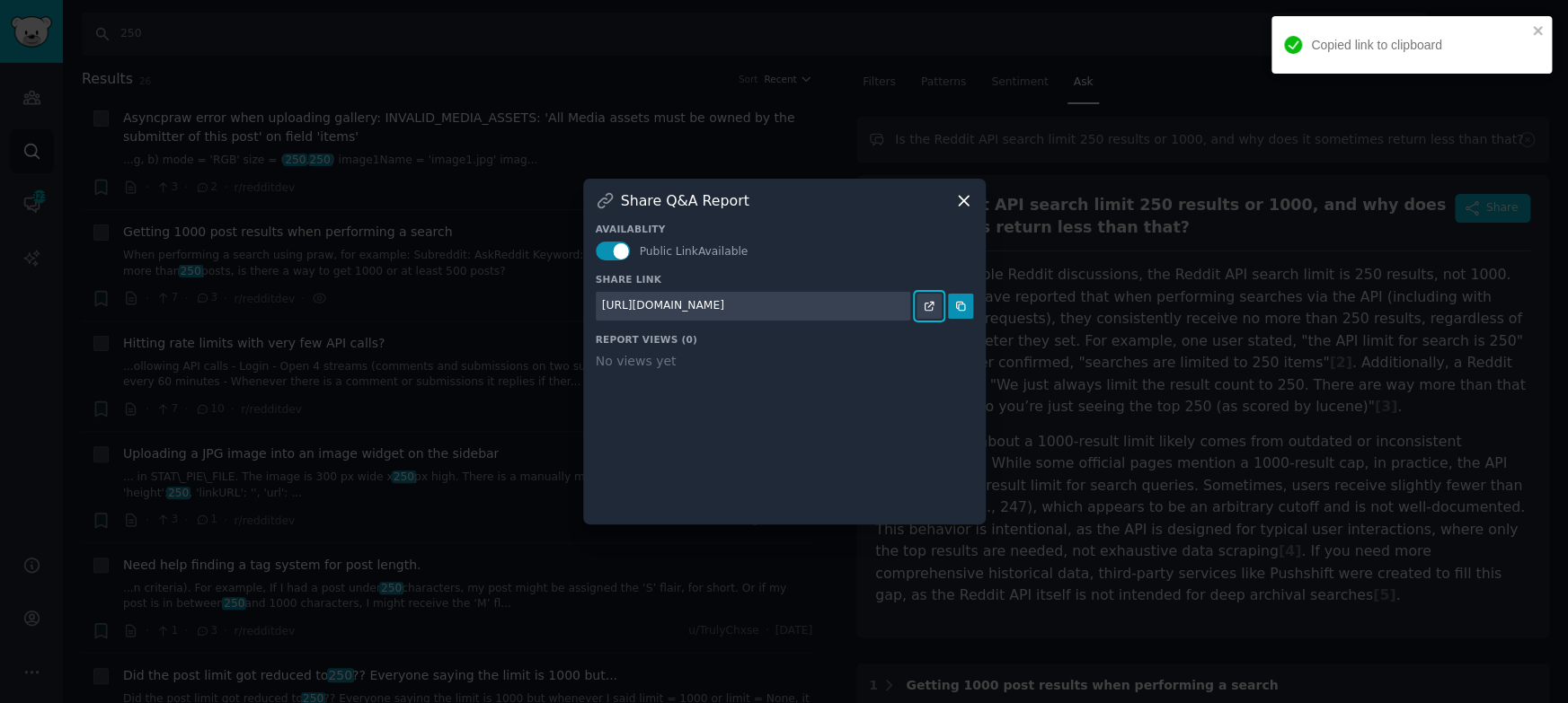
click at [934, 306] on icon at bounding box center [929, 306] width 13 height 13
